Goal: Check status: Check status

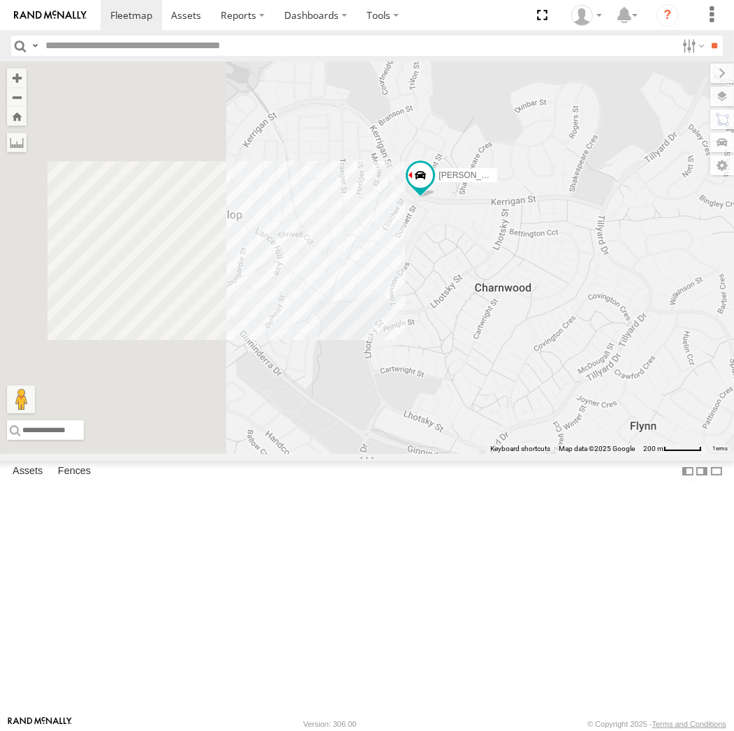
drag, startPoint x: 419, startPoint y: 183, endPoint x: 588, endPoint y: 403, distance: 277.4
click at [588, 403] on div "Michael Haval Daniel Peter Kyle Andrew Chris Jamie Tom" at bounding box center [367, 257] width 734 height 392
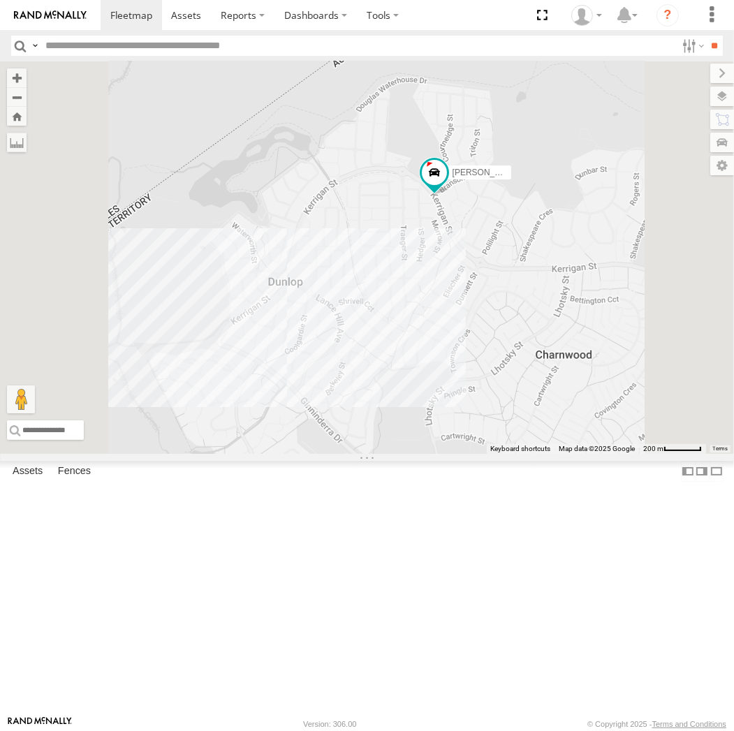
drag, startPoint x: 450, startPoint y: 302, endPoint x: 531, endPoint y: 353, distance: 95.3
click at [531, 353] on div "Michael Haval Daniel Peter Kyle Andrew Chris Jamie Tom" at bounding box center [367, 257] width 734 height 392
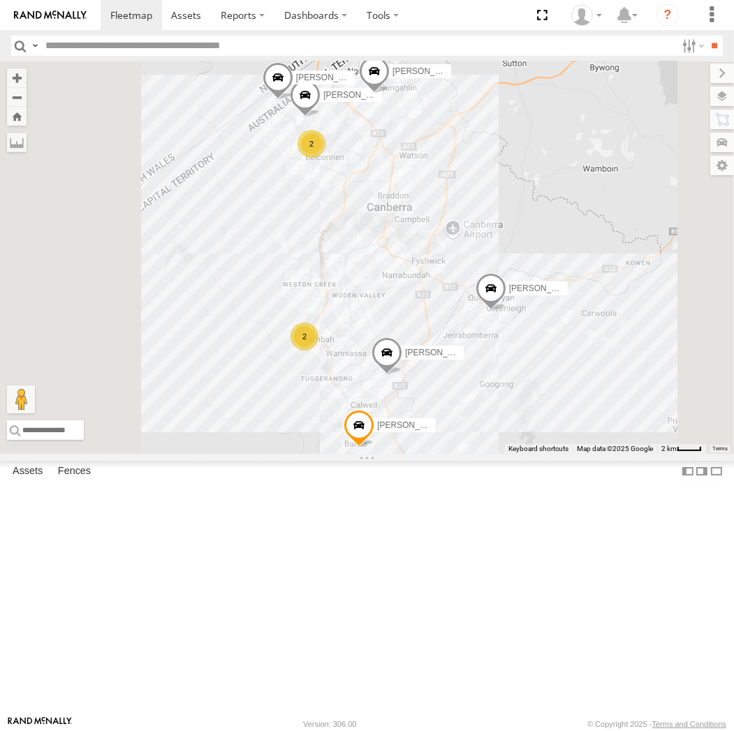
drag, startPoint x: 560, startPoint y: 465, endPoint x: 575, endPoint y: 402, distance: 65.2
click at [575, 402] on div "Michael Daniel Peter Kyle Andrew Jamie Tom 2 2" at bounding box center [367, 257] width 734 height 392
click at [374, 447] on span at bounding box center [358, 428] width 31 height 38
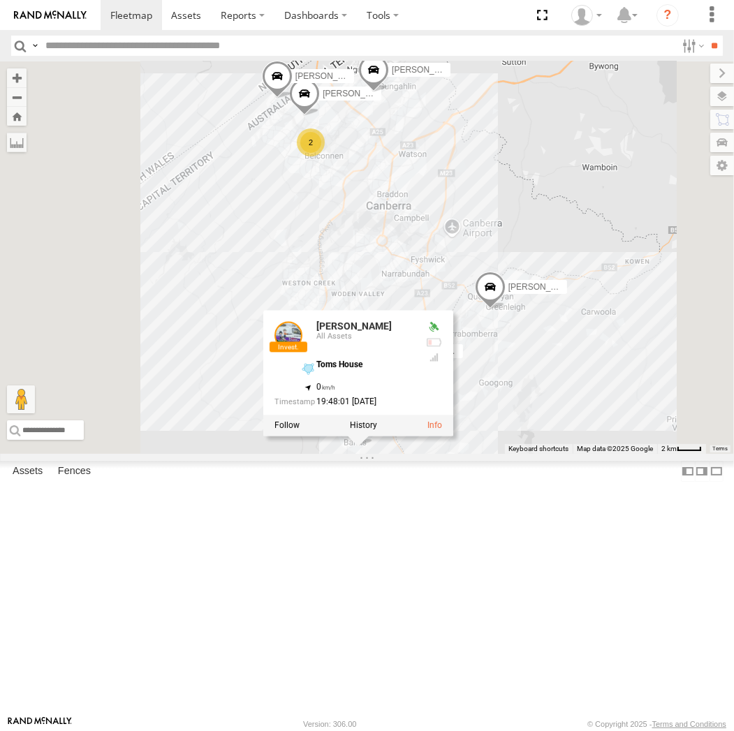
click at [552, 454] on div "Michael Daniel Peter Kyle Andrew Jamie Tom 2 2 Tom All Assets Toms House -35.47…" at bounding box center [367, 257] width 734 height 392
